Goal: Transaction & Acquisition: Purchase product/service

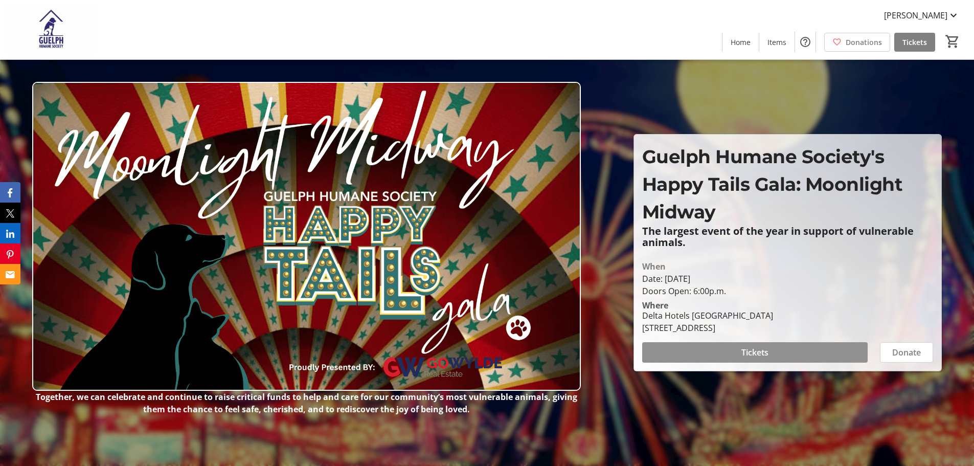
click at [760, 355] on span "Tickets" at bounding box center [754, 352] width 27 height 12
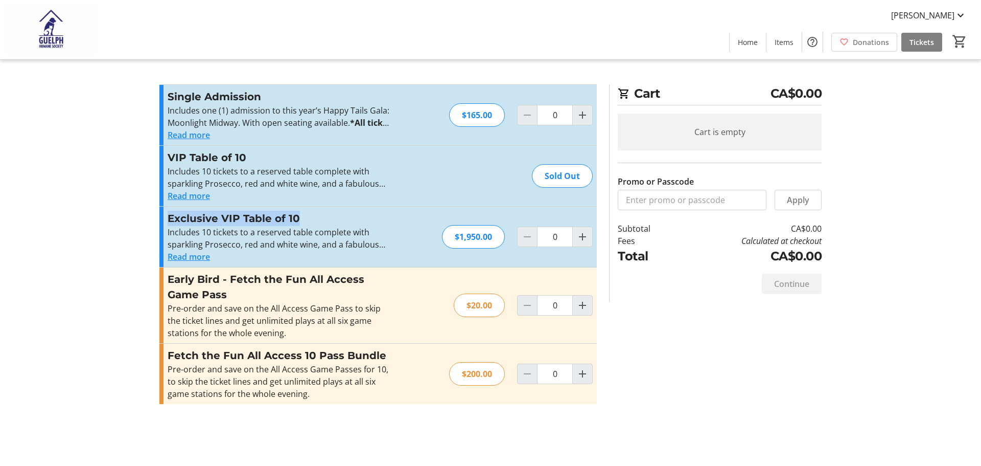
drag, startPoint x: 170, startPoint y: 218, endPoint x: 298, endPoint y: 218, distance: 128.8
click at [298, 218] on h3 "Exclusive VIP Table of 10" at bounding box center [279, 218] width 223 height 15
copy h3 "Exclusive VIP Table of 10"
click at [278, 363] on div "Pre-order and save on the All Access Game Passes for 10, to skip the ticket lin…" at bounding box center [279, 381] width 223 height 37
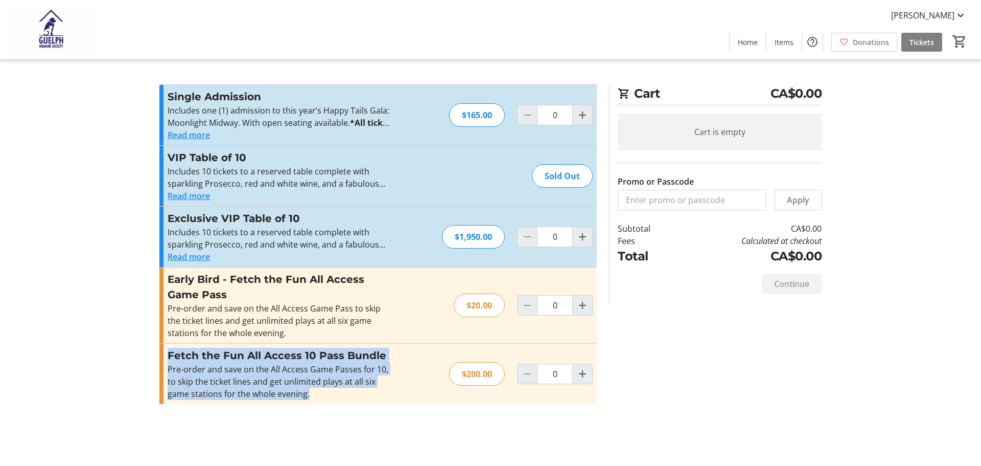
drag, startPoint x: 170, startPoint y: 355, endPoint x: 358, endPoint y: 406, distance: 194.4
click at [358, 406] on div "Promo or Passcode Apply Single Admission Includes one (1) admission to this yea…" at bounding box center [378, 250] width 438 height 332
copy div "Fetch the Fun All Access 10 Pass Bundle Pre-order and save on the All Access Ga…"
